Goal: Find specific page/section: Find specific page/section

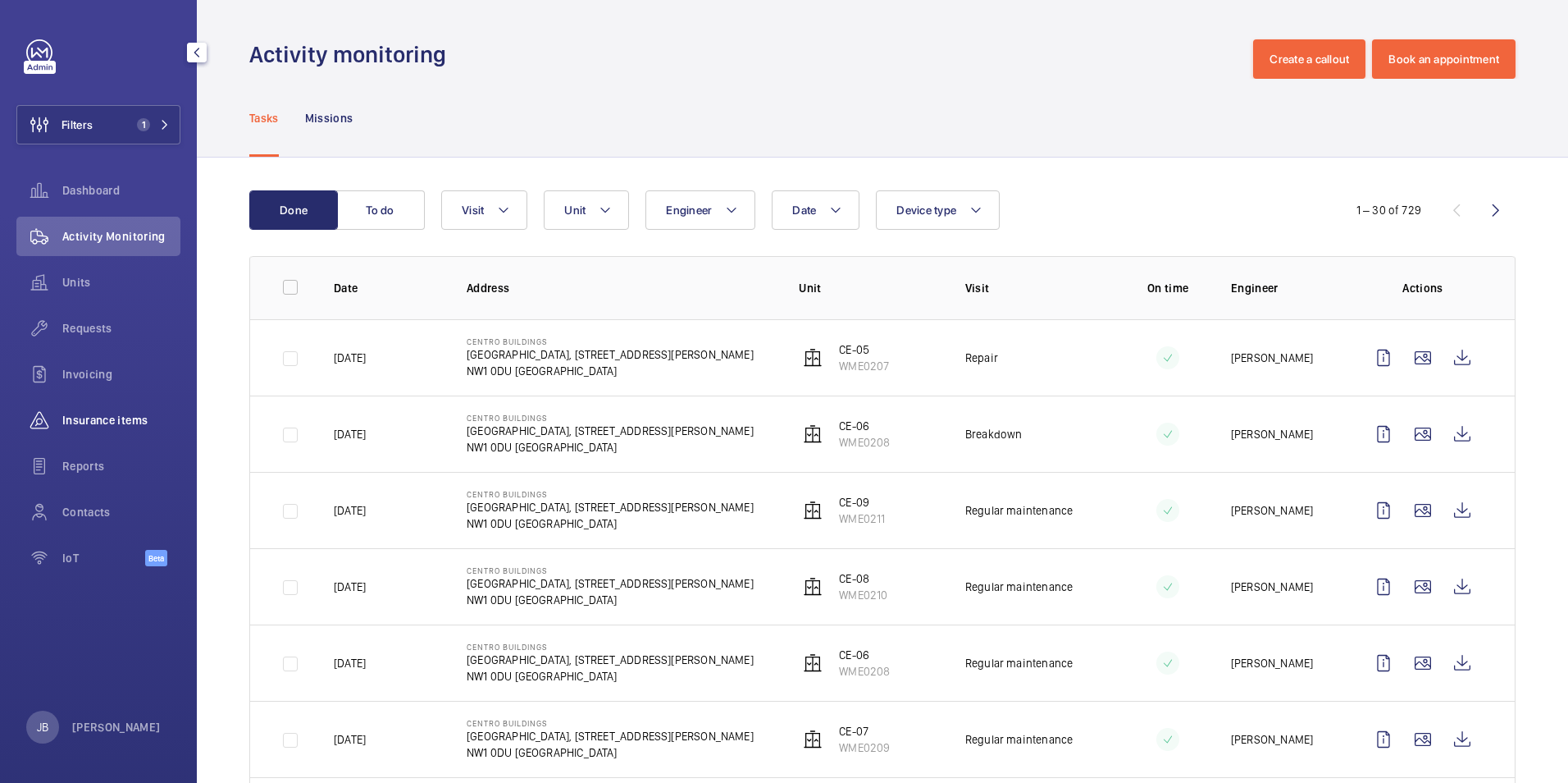
scroll to position [246, 0]
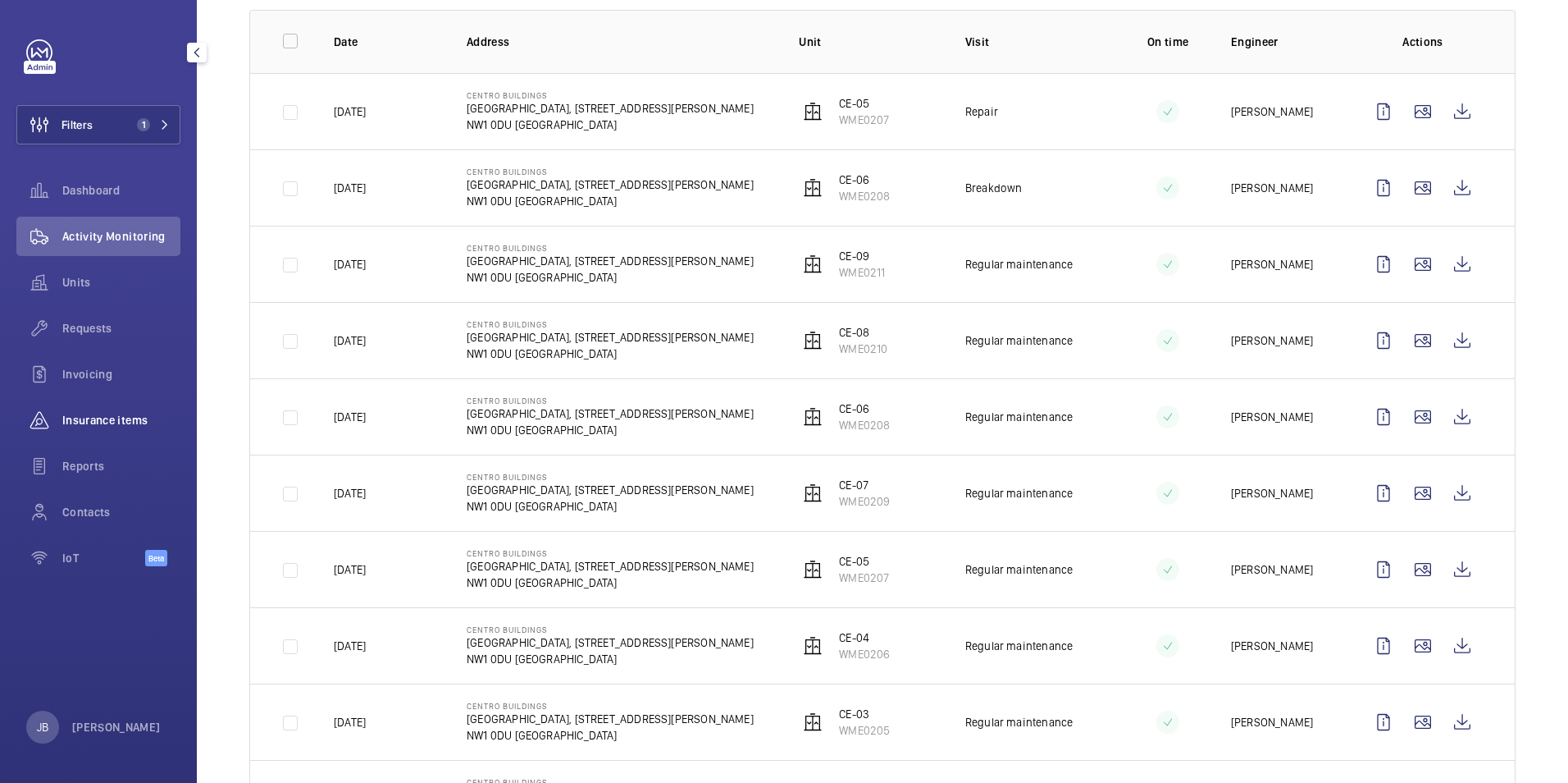
click at [110, 419] on span "Insurance items" at bounding box center [121, 421] width 118 height 17
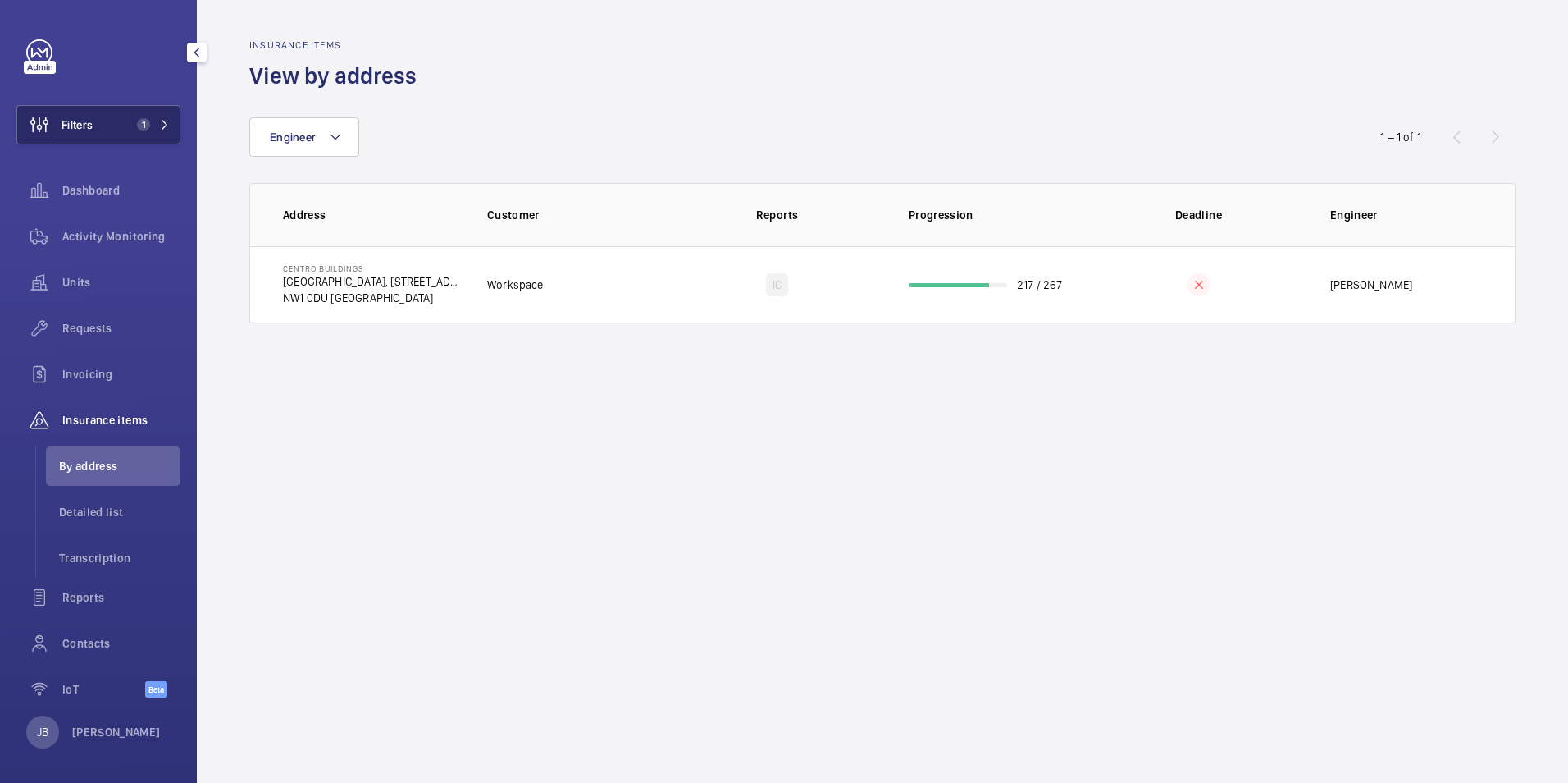
click at [64, 128] on span "Filters" at bounding box center [77, 124] width 32 height 17
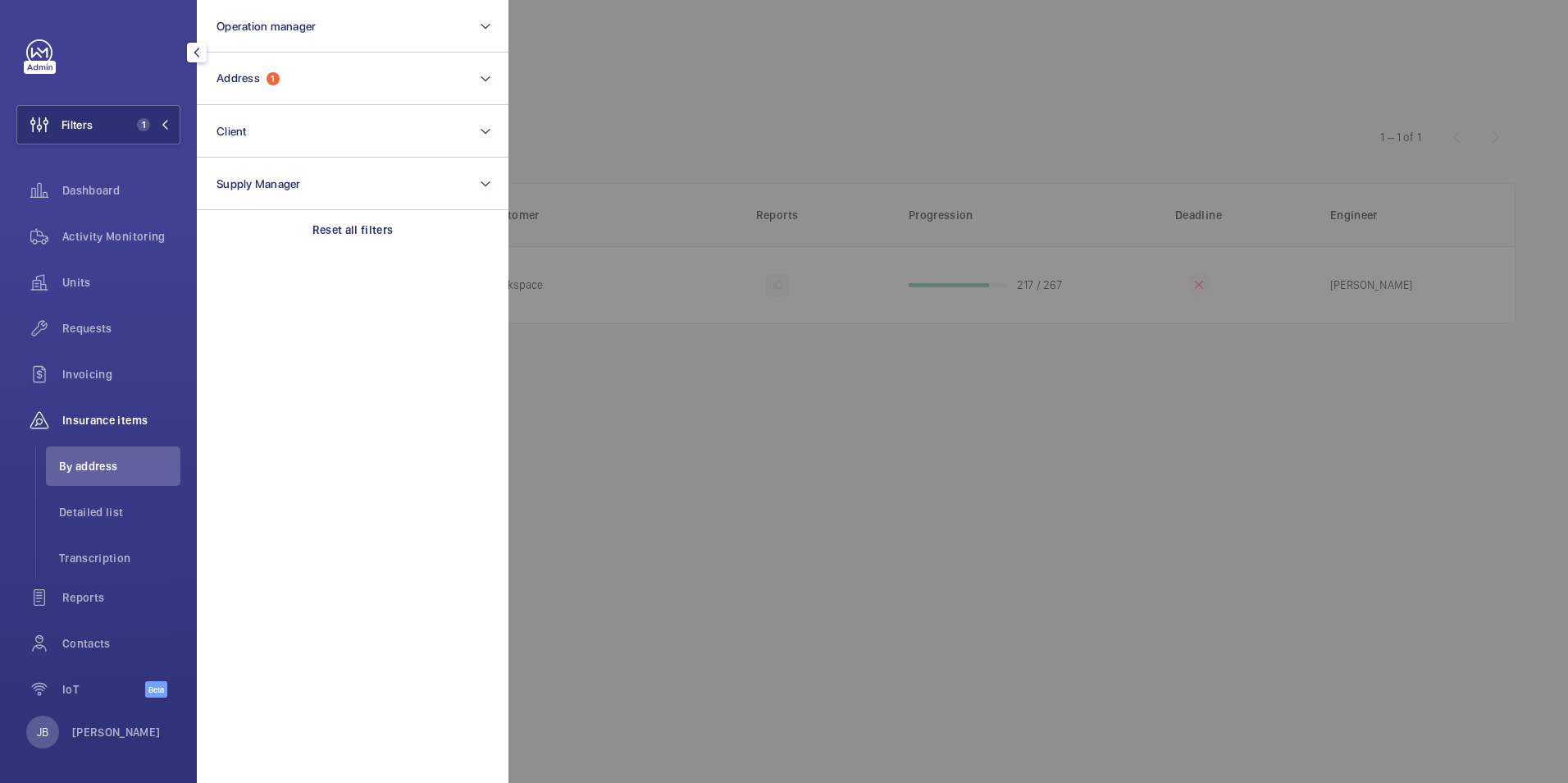
click at [363, 263] on section "Operation manager Address 1 Client Supply Manager Reset all filters" at bounding box center [352, 392] width 312 height 783
click at [362, 243] on div "Reset all filters" at bounding box center [352, 229] width 312 height 39
click at [634, 110] on div at bounding box center [1292, 392] width 1568 height 783
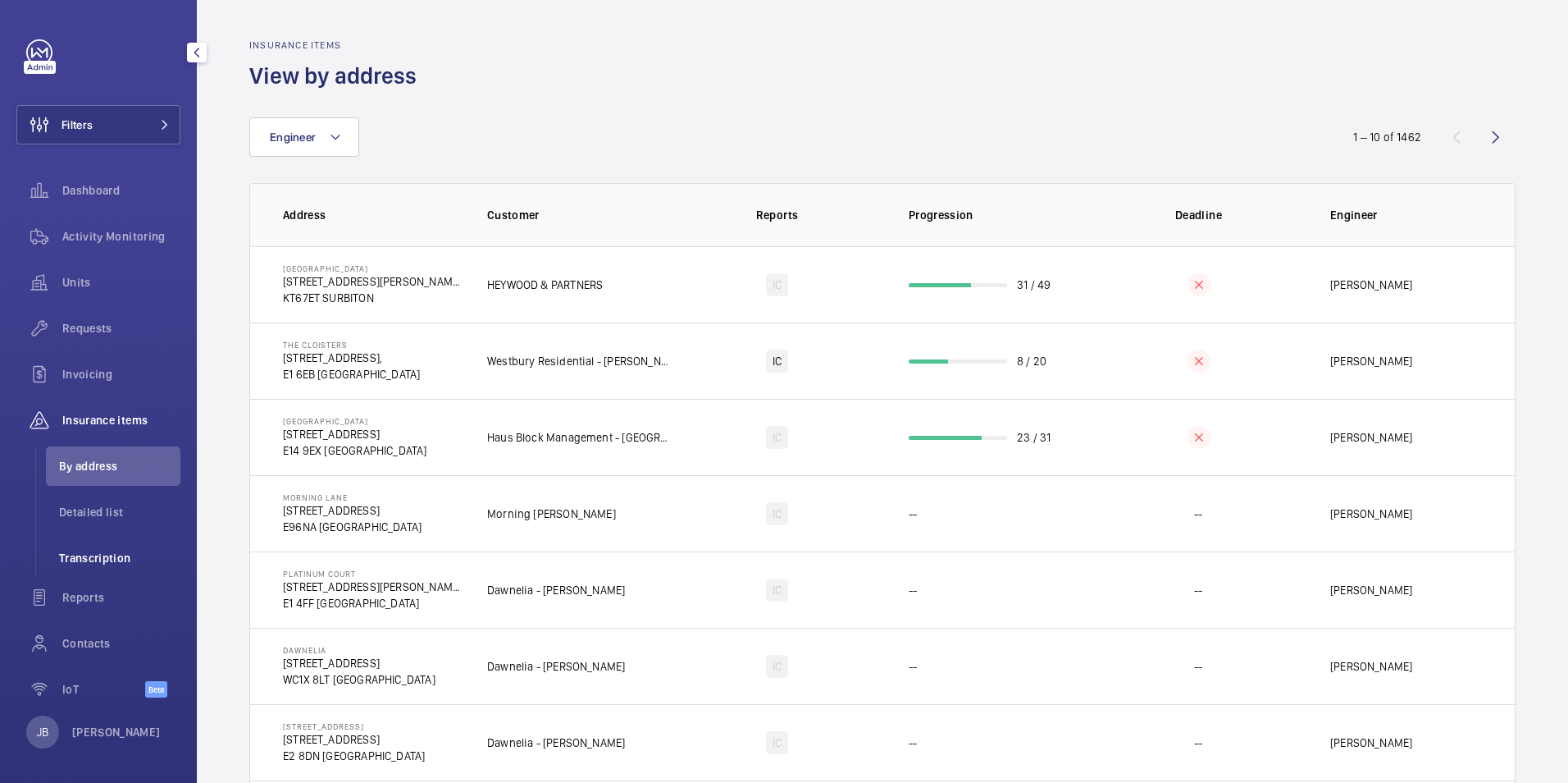
click at [84, 557] on span "Transcription" at bounding box center [119, 558] width 121 height 17
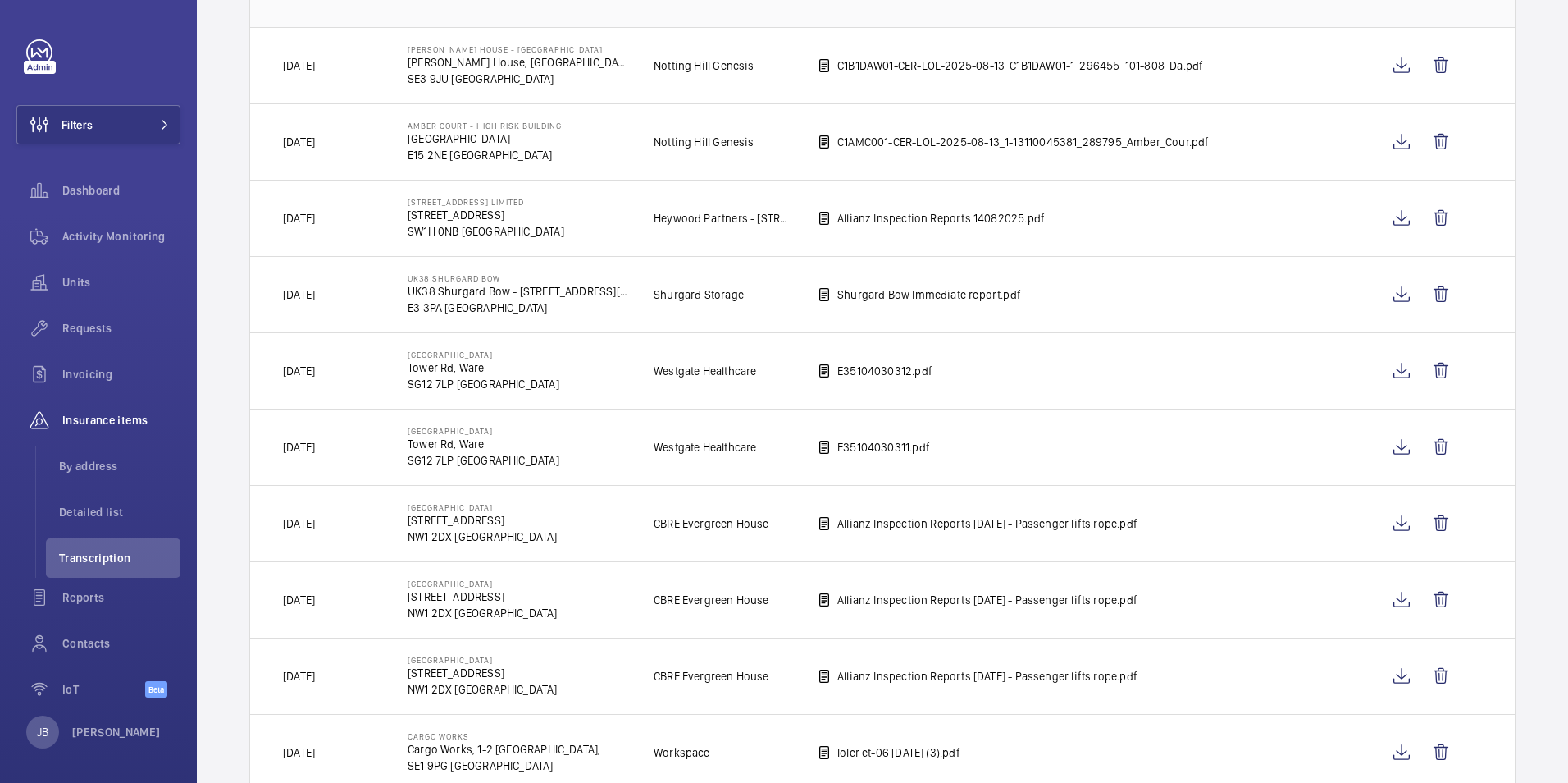
scroll to position [623, 0]
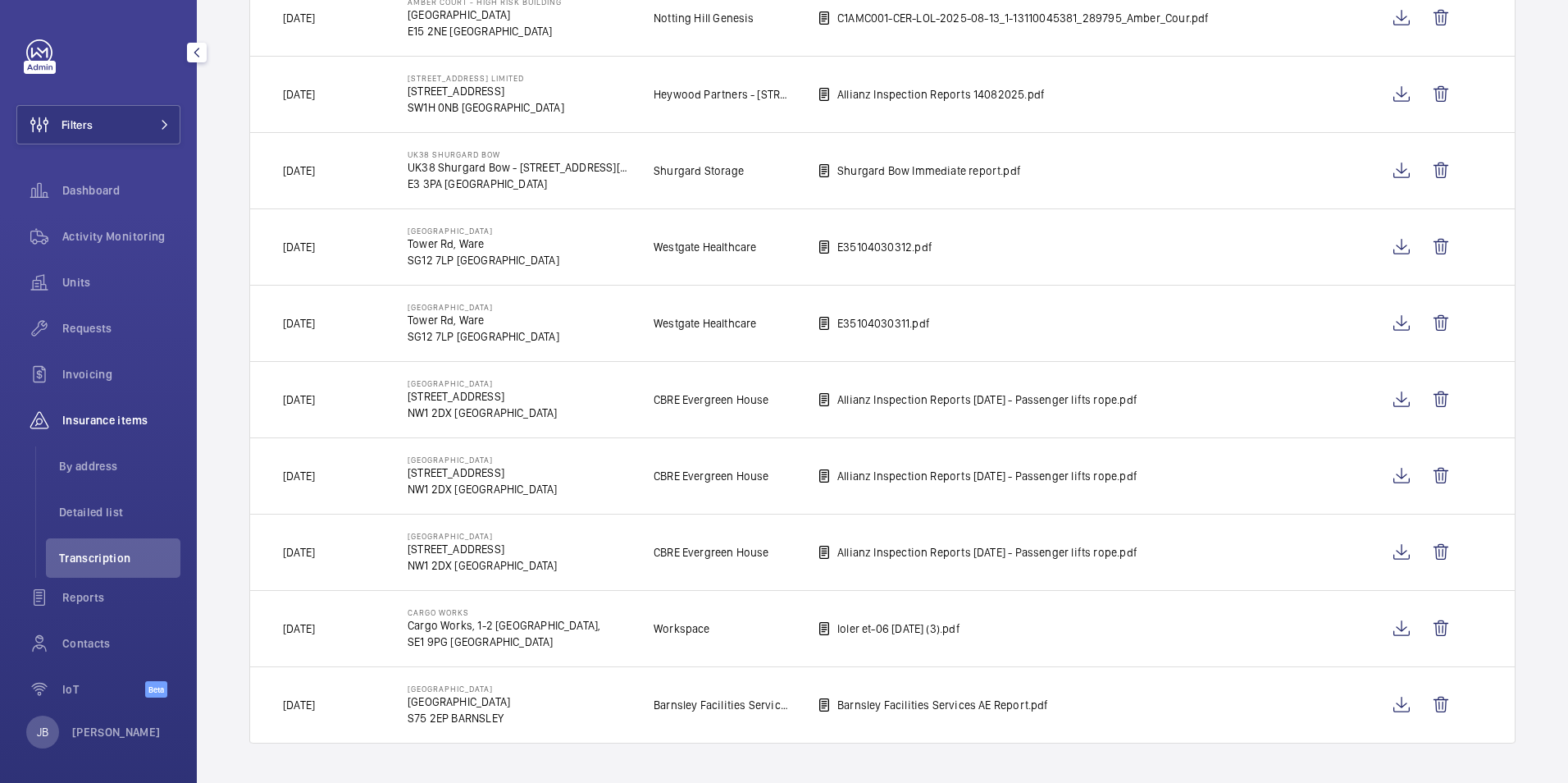
click at [112, 569] on li "Transcription" at bounding box center [113, 557] width 134 height 39
